Goal: Communication & Community: Answer question/provide support

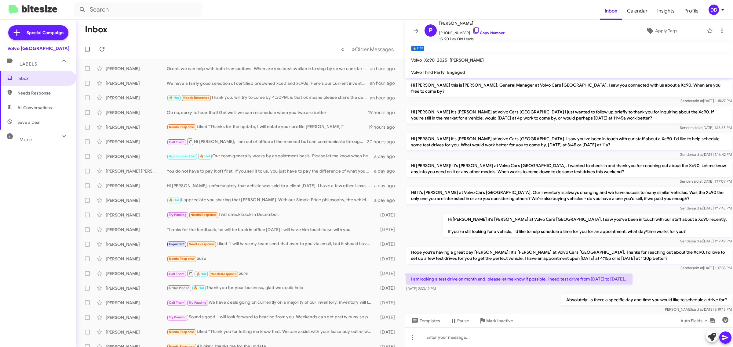
scroll to position [102, 0]
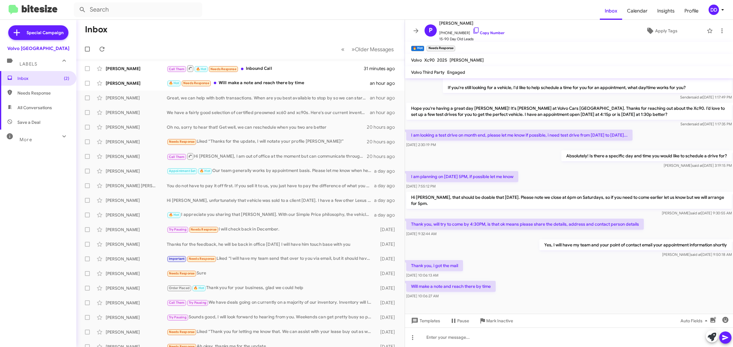
scroll to position [147, 0]
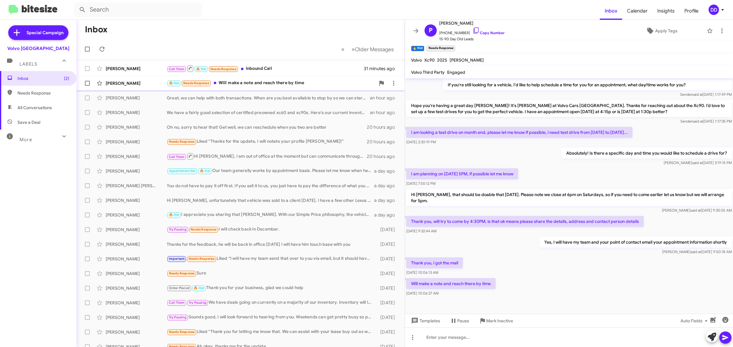
click at [285, 83] on div "🔥 Hot Needs Response Will make a note and reach there by time" at bounding box center [271, 83] width 208 height 7
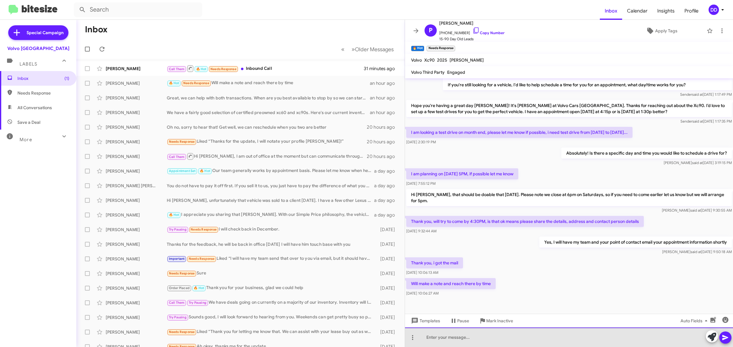
click at [468, 341] on div at bounding box center [569, 338] width 328 height 20
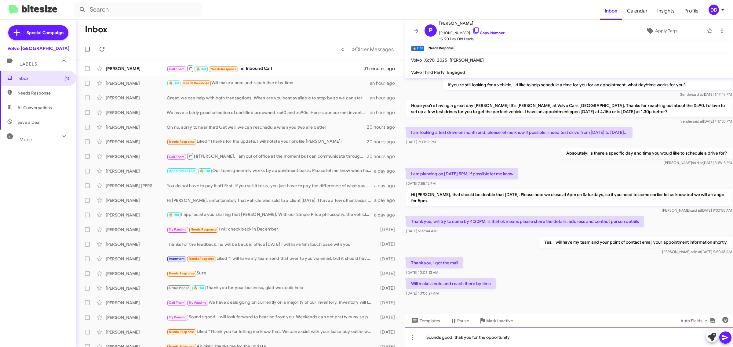
click at [460, 338] on div "Sounds good, thak you for the opportunity." at bounding box center [569, 338] width 328 height 20
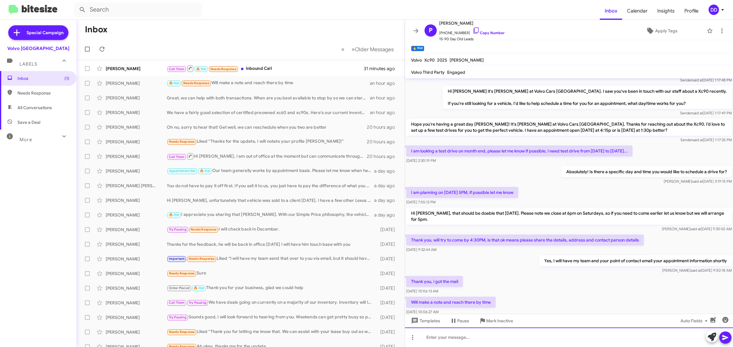
scroll to position [169, 0]
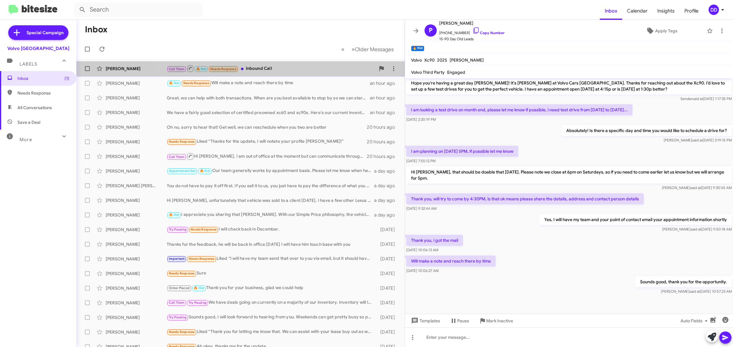
click at [280, 67] on div "Call Them 🔥 Hot Needs Response Inbound Call" at bounding box center [271, 69] width 208 height 8
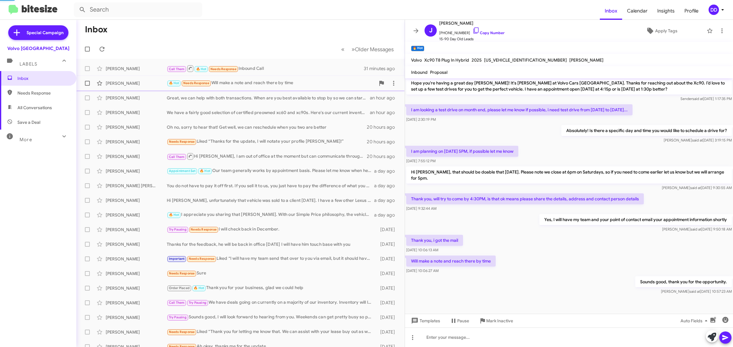
scroll to position [5, 0]
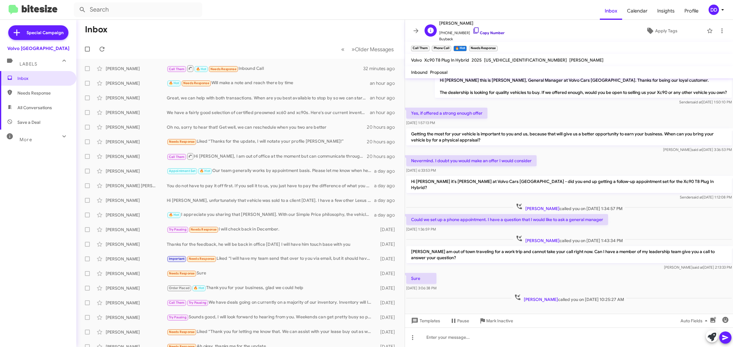
click at [486, 31] on link "Copy Number" at bounding box center [488, 33] width 32 height 5
